Goal: Transaction & Acquisition: Purchase product/service

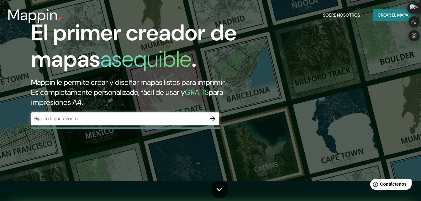
scroll to position [31, 0]
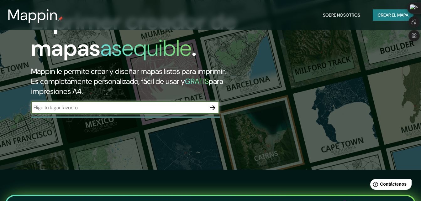
click at [147, 109] on input "text" at bounding box center [119, 107] width 176 height 7
type input "[GEOGRAPHIC_DATA]"
click at [215, 110] on icon "button" at bounding box center [213, 108] width 8 height 8
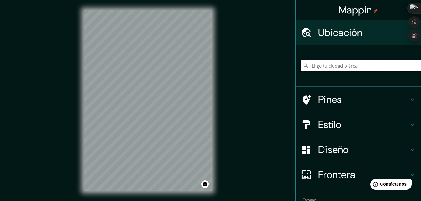
click at [331, 68] on input "Elige tu ciudad o área" at bounding box center [361, 65] width 120 height 11
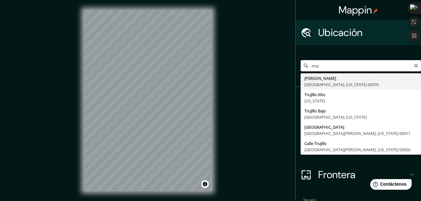
type input "m"
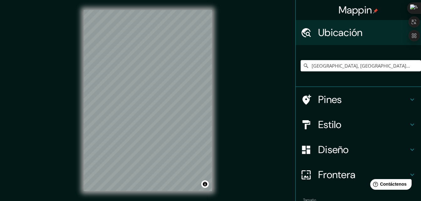
click at [334, 123] on h4 "Estilo" at bounding box center [364, 125] width 90 height 13
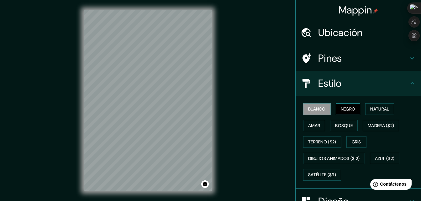
click at [341, 108] on font "Negro" at bounding box center [348, 109] width 15 height 8
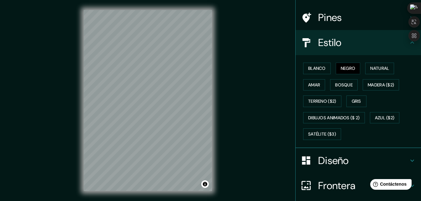
scroll to position [31, 0]
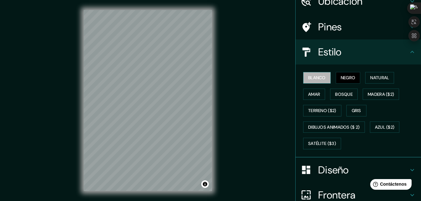
click at [316, 80] on font "Blanco" at bounding box center [317, 78] width 18 height 8
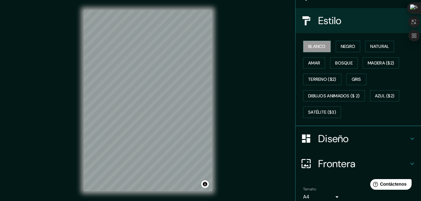
click at [320, 135] on h4 "Diseño" at bounding box center [364, 139] width 90 height 13
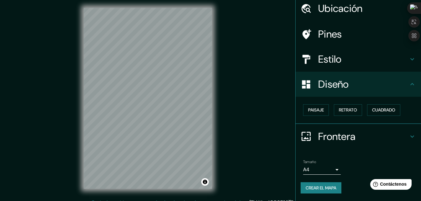
scroll to position [0, 0]
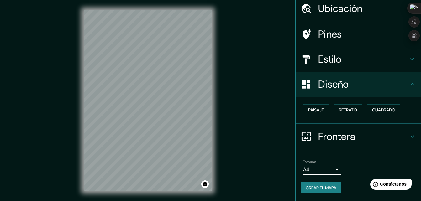
click at [355, 91] on div "Diseño" at bounding box center [359, 84] width 126 height 25
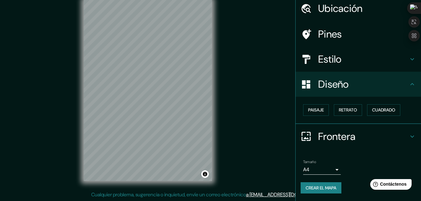
click at [409, 88] on icon at bounding box center [413, 85] width 8 height 8
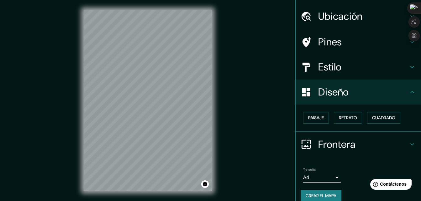
scroll to position [24, 0]
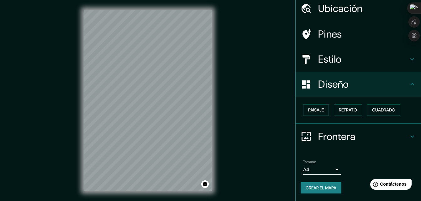
click at [409, 84] on icon at bounding box center [413, 85] width 8 height 8
click at [401, 63] on h4 "Estilo" at bounding box center [364, 59] width 90 height 13
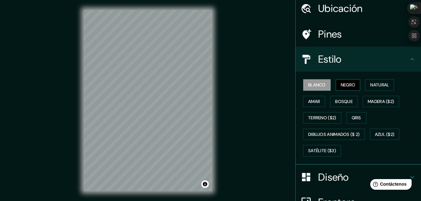
click at [341, 84] on font "Negro" at bounding box center [348, 85] width 15 height 8
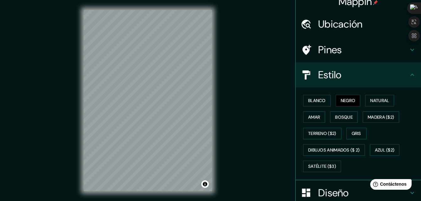
scroll to position [0, 0]
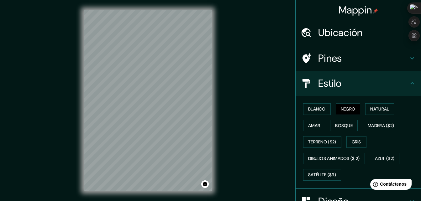
click at [330, 27] on h4 "Ubicación" at bounding box center [364, 32] width 90 height 13
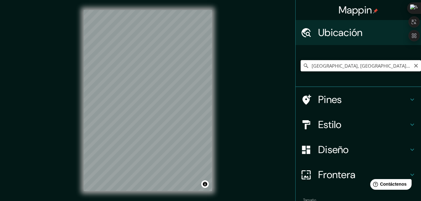
click at [326, 65] on input "[GEOGRAPHIC_DATA], [GEOGRAPHIC_DATA], [GEOGRAPHIC_DATA]" at bounding box center [361, 65] width 120 height 11
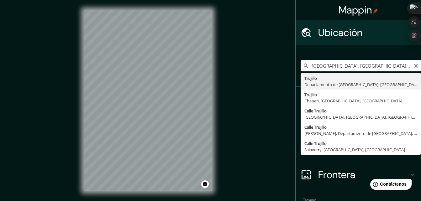
click at [307, 66] on input "[GEOGRAPHIC_DATA], [GEOGRAPHIC_DATA], [GEOGRAPHIC_DATA]" at bounding box center [361, 65] width 120 height 11
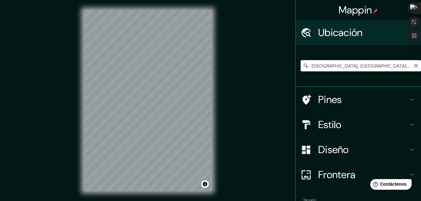
click at [322, 64] on input "[GEOGRAPHIC_DATA], [GEOGRAPHIC_DATA], [GEOGRAPHIC_DATA]" at bounding box center [361, 65] width 120 height 11
click at [333, 68] on input "Departamento de [GEOGRAPHIC_DATA], [GEOGRAPHIC_DATA]" at bounding box center [361, 65] width 120 height 11
click at [305, 66] on input "Departamento de [GEOGRAPHIC_DATA], [GEOGRAPHIC_DATA]" at bounding box center [361, 65] width 120 height 11
type input "La Libertad, [GEOGRAPHIC_DATA], [GEOGRAPHIC_DATA]"
click at [414, 66] on icon "Claro" at bounding box center [416, 65] width 5 height 5
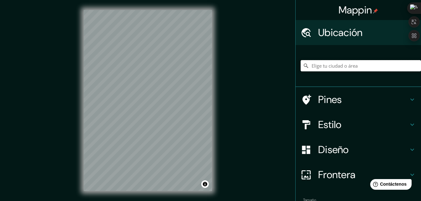
click at [410, 66] on input "Elige tu ciudad o área" at bounding box center [361, 65] width 120 height 11
click at [322, 68] on input "Elige tu ciudad o área" at bounding box center [361, 65] width 120 height 11
type input "[PERSON_NAME], [GEOGRAPHIC_DATA], [US_STATE] 00976"
click at [415, 64] on icon "Claro" at bounding box center [417, 66] width 4 height 4
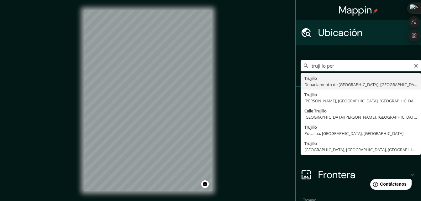
type input "[GEOGRAPHIC_DATA], [GEOGRAPHIC_DATA], [GEOGRAPHIC_DATA]"
